Goal: Register for event/course

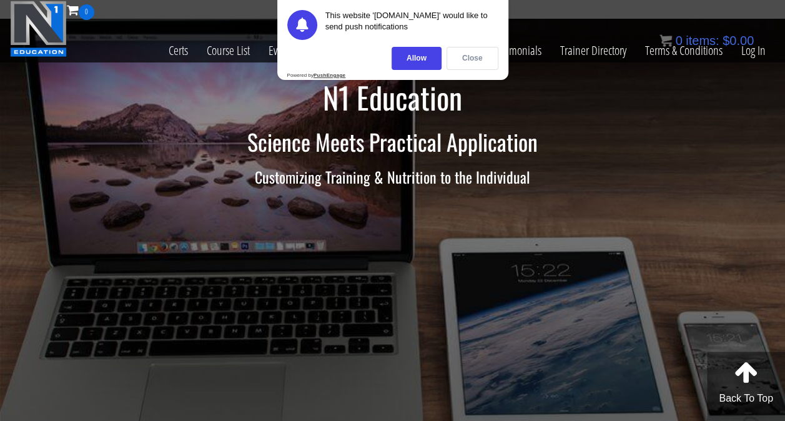
click at [458, 60] on div "Close" at bounding box center [473, 58] width 52 height 23
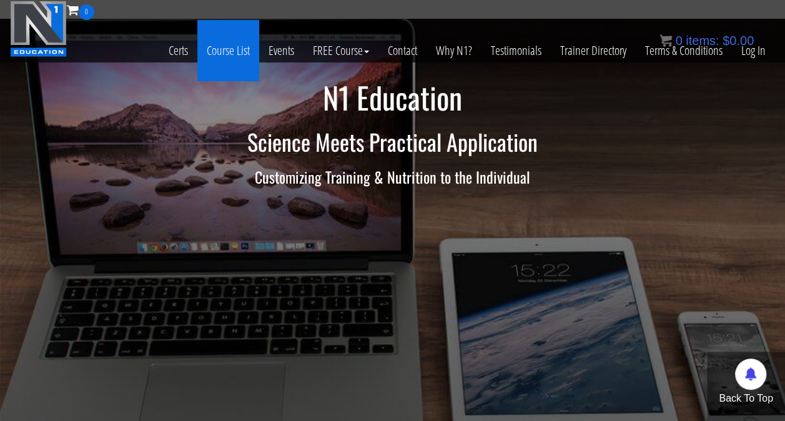
click at [224, 56] on link "Course List" at bounding box center [228, 50] width 62 height 61
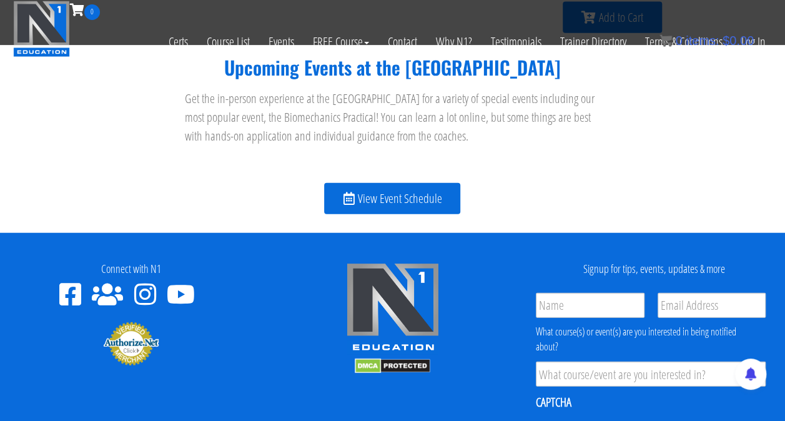
scroll to position [1430, 0]
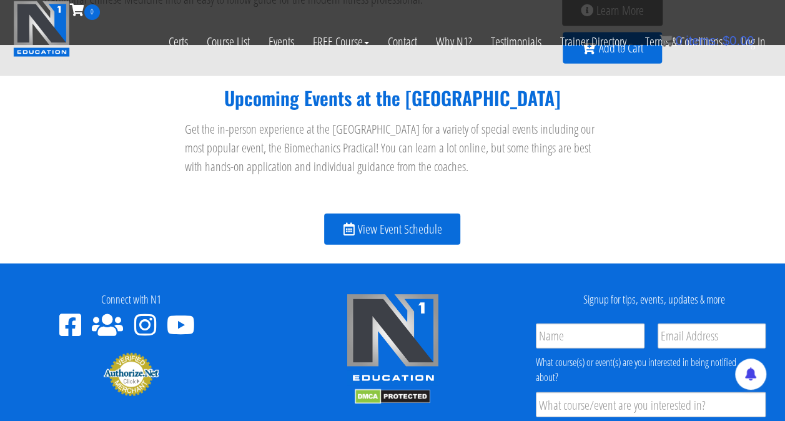
click at [421, 230] on span "View Event Schedule" at bounding box center [399, 229] width 84 height 12
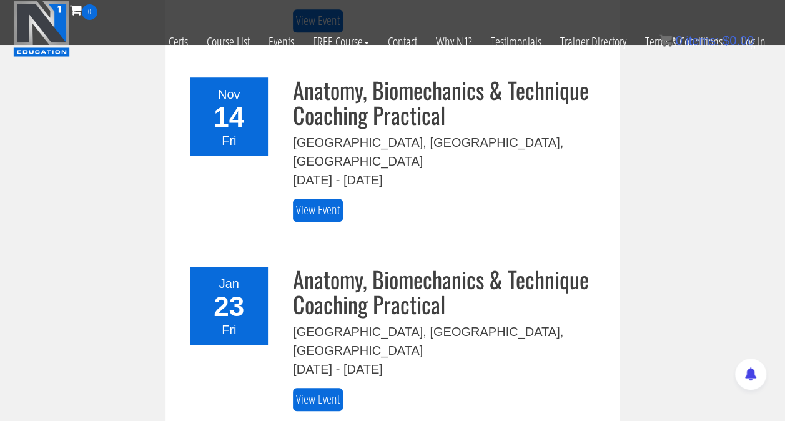
scroll to position [576, 0]
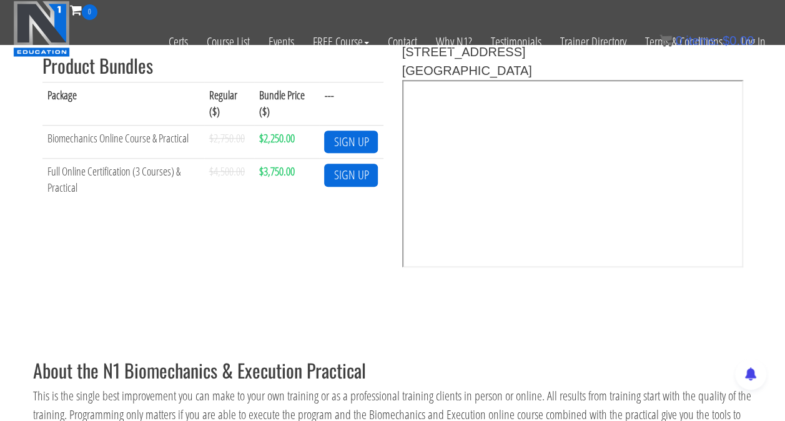
scroll to position [486, 0]
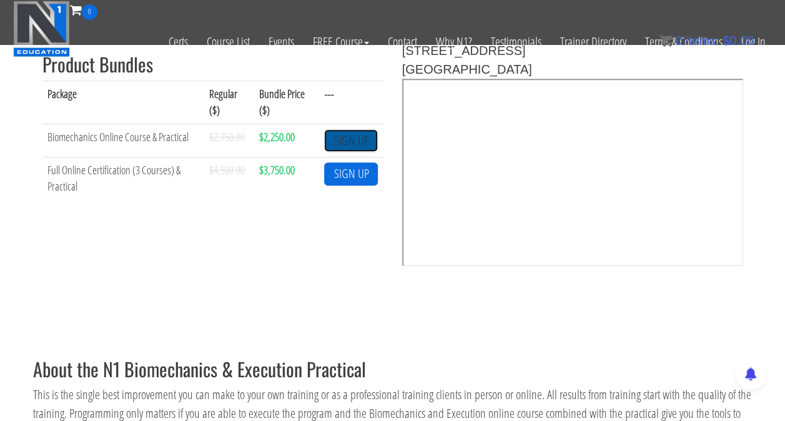
click at [370, 141] on link "SIGN UP" at bounding box center [351, 140] width 54 height 23
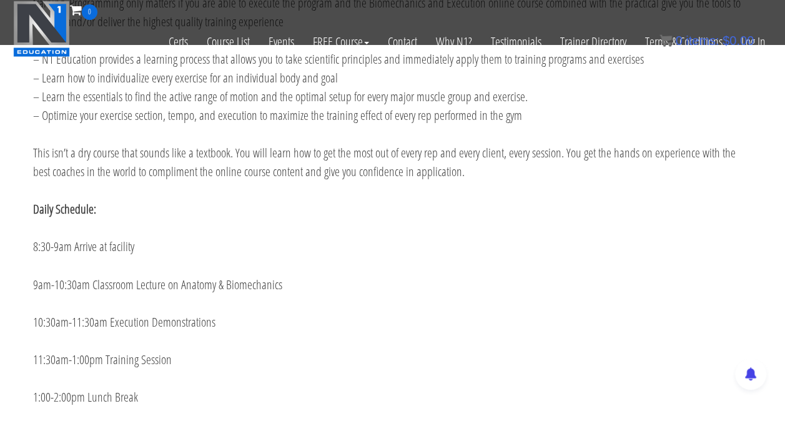
scroll to position [901, 0]
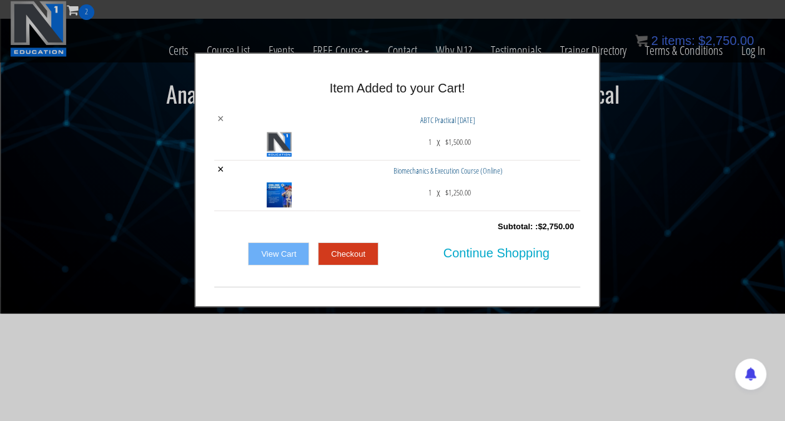
click at [220, 117] on link "×" at bounding box center [220, 118] width 7 height 11
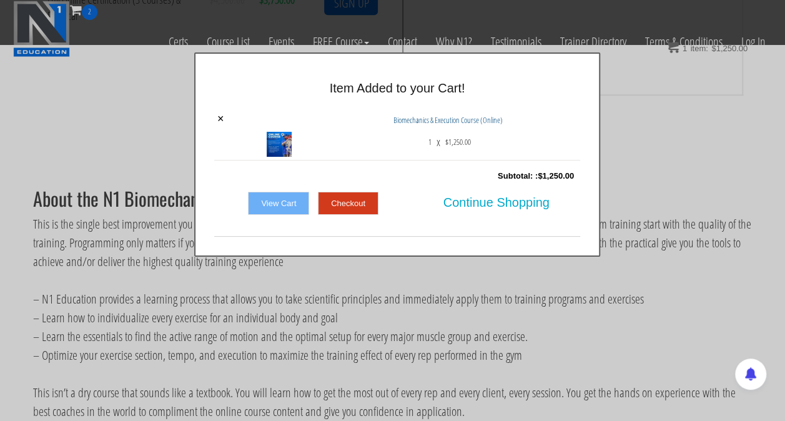
scroll to position [658, 0]
